Goal: Communication & Community: Answer question/provide support

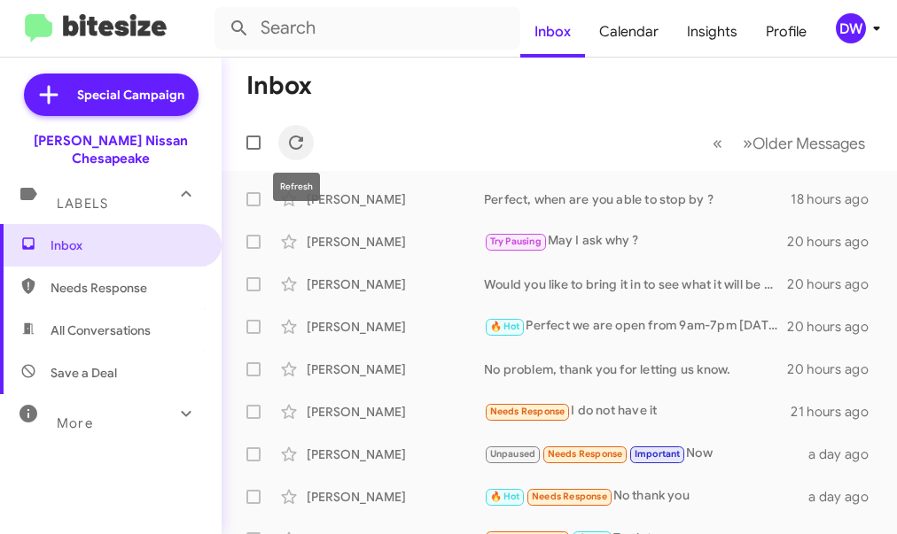
click at [302, 139] on icon at bounding box center [295, 142] width 21 height 21
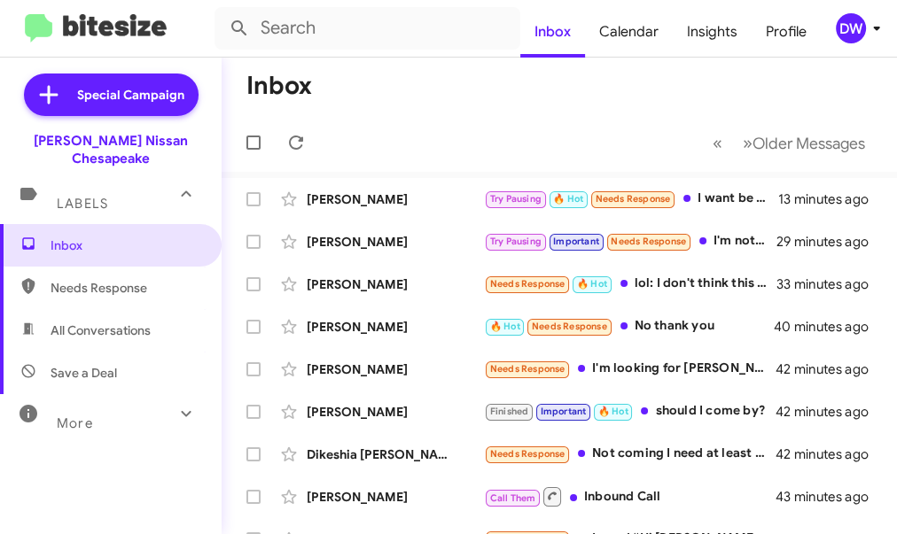
click at [864, 30] on div "DW" at bounding box center [850, 28] width 30 height 30
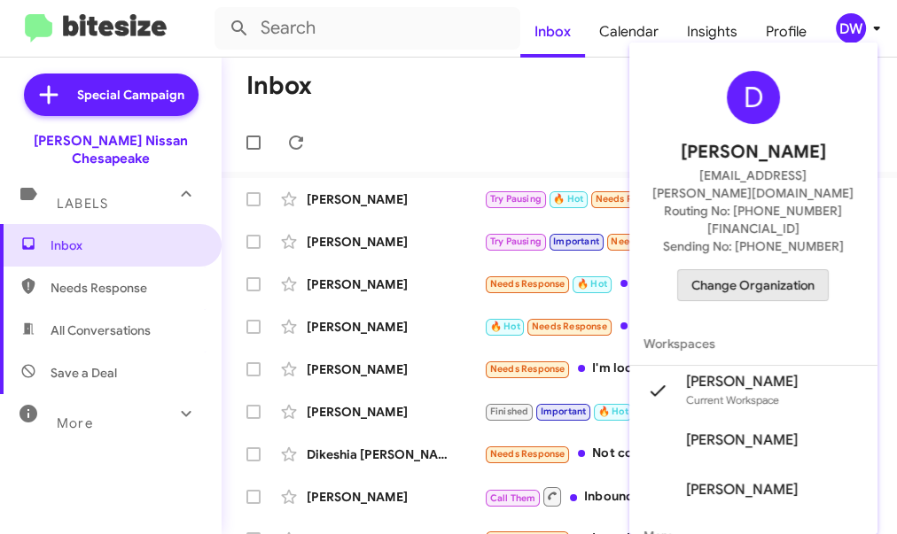
click at [745, 270] on span "Change Organization" at bounding box center [752, 285] width 123 height 30
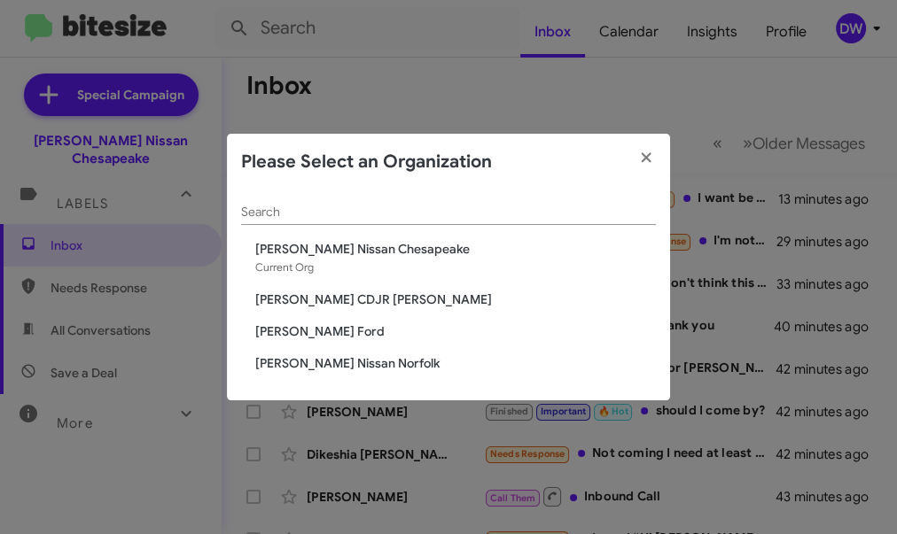
click at [311, 333] on span "[PERSON_NAME] Ford" at bounding box center [455, 331] width 400 height 18
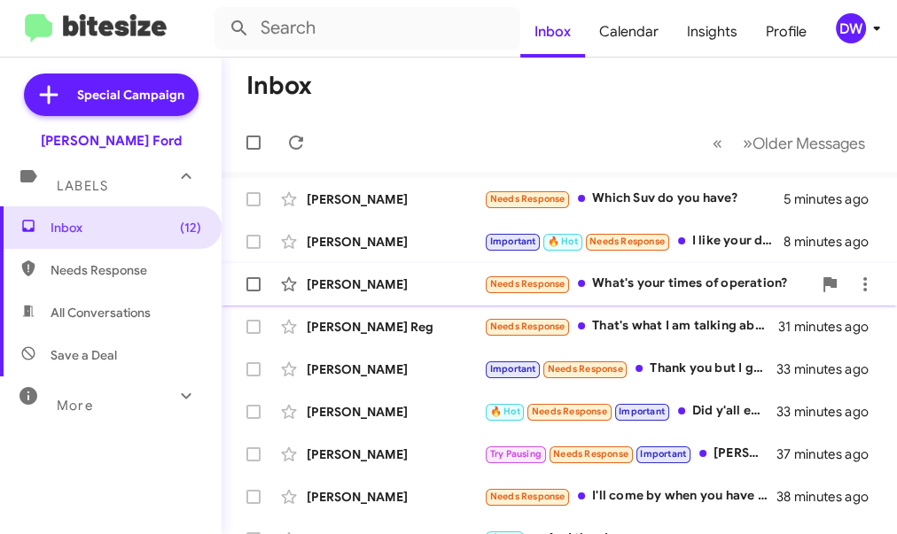
click at [675, 292] on div "Needs Response What's your times of operation?" at bounding box center [648, 284] width 328 height 20
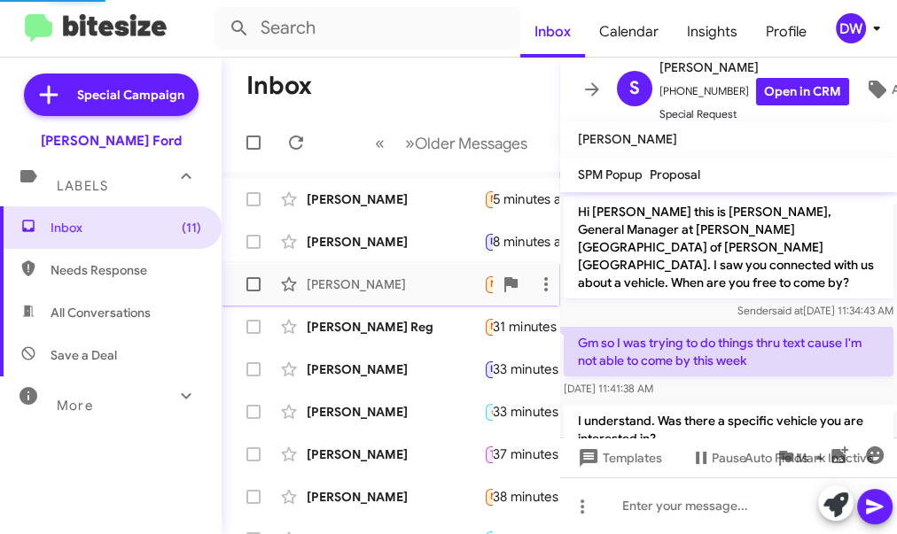
scroll to position [920, 0]
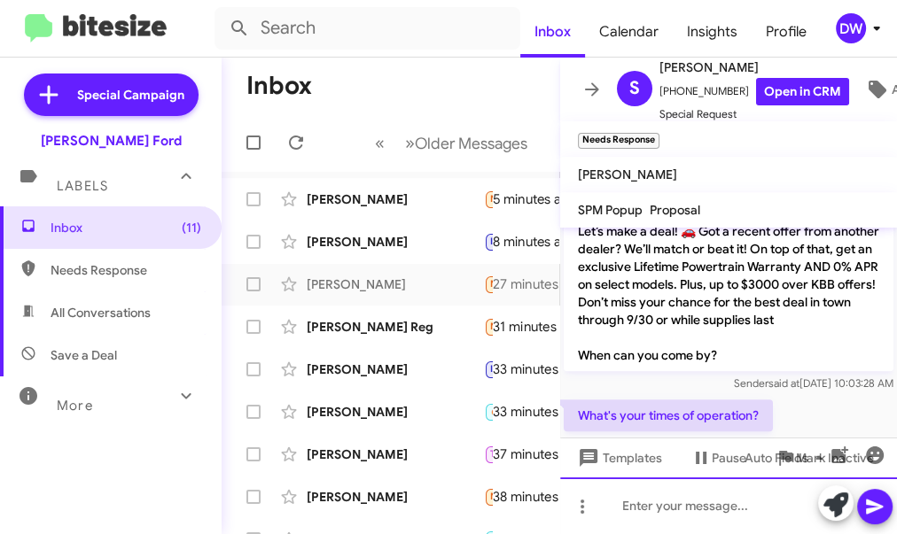
click at [615, 501] on div at bounding box center [728, 506] width 337 height 57
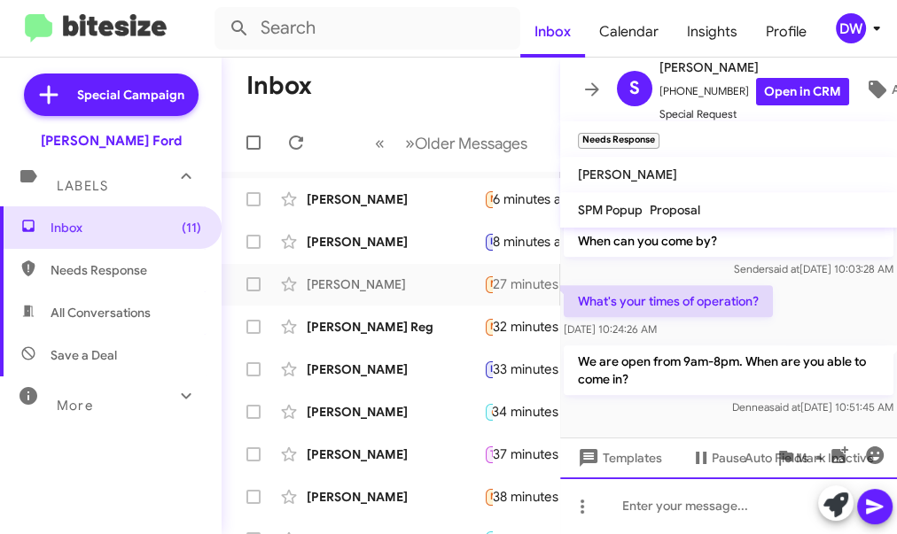
scroll to position [1037, 0]
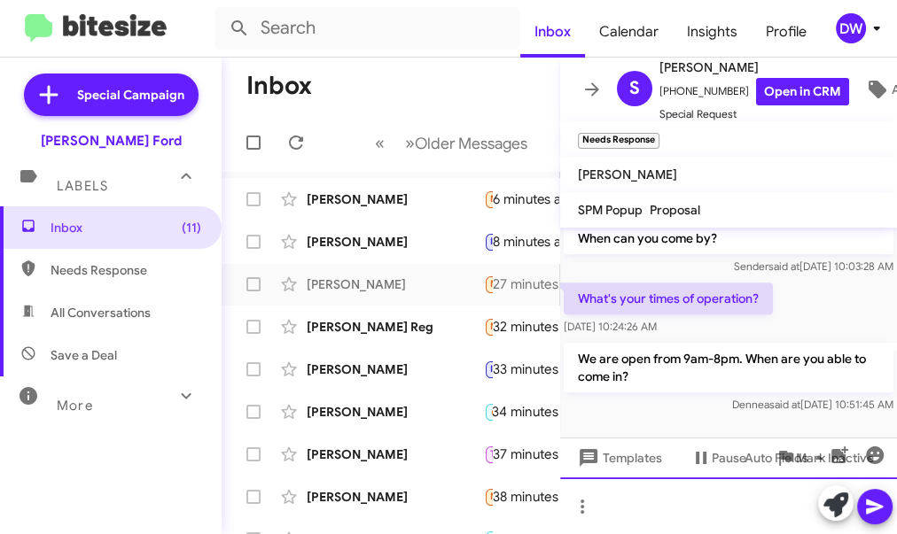
drag, startPoint x: 615, startPoint y: 501, endPoint x: 1160, endPoint y: 463, distance: 546.1
click at [896, 463] on html "Inbox Calendar Insights Profile DW Special Campaign Banister Ford Labels Inbox …" at bounding box center [448, 267] width 897 height 534
click at [434, 72] on mat-toolbar-row "Inbox" at bounding box center [390, 86] width 338 height 57
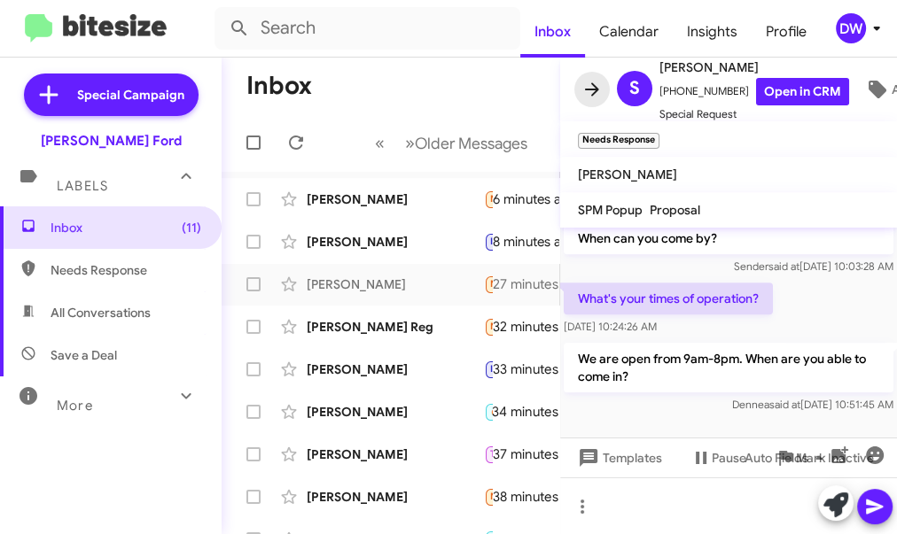
click at [591, 91] on icon at bounding box center [591, 89] width 21 height 21
